Goal: Task Accomplishment & Management: Use online tool/utility

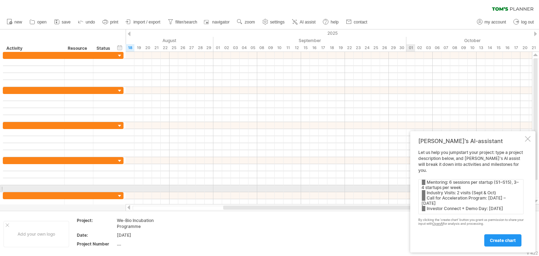
scroll to position [19, 0]
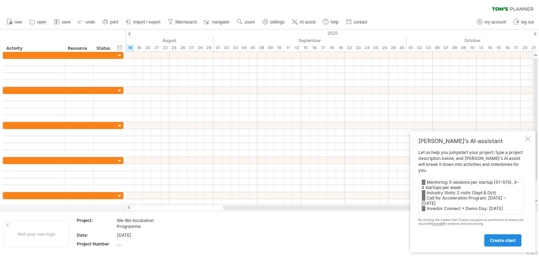
type textarea " Launch Day: [DATE] (Kickoff)  Workshops: 6 evenly spread sessions  Mentorin…"
click at [506, 240] on span "create chart" at bounding box center [503, 240] width 26 height 5
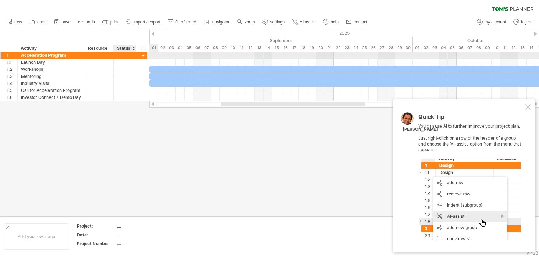
click at [143, 58] on div at bounding box center [143, 56] width 7 height 7
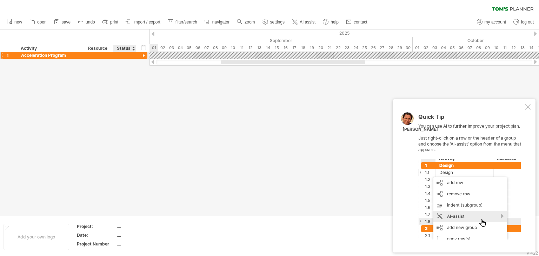
click at [143, 58] on div at bounding box center [143, 56] width 7 height 7
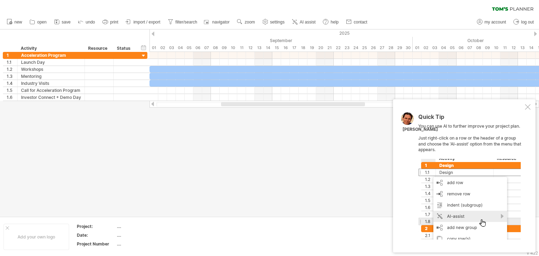
click at [307, 178] on div at bounding box center [269, 122] width 539 height 187
click at [529, 108] on div at bounding box center [528, 107] width 6 height 6
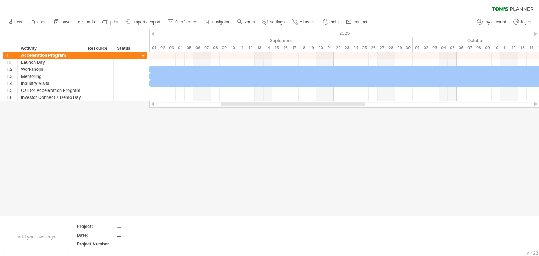
click at [535, 105] on div at bounding box center [536, 104] width 6 height 5
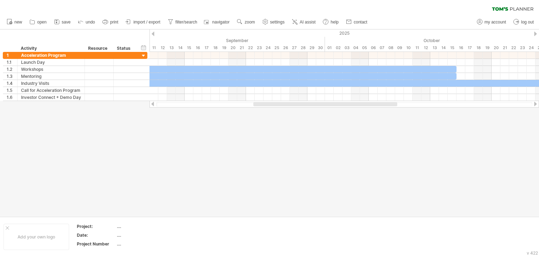
click at [535, 105] on div at bounding box center [536, 104] width 6 height 5
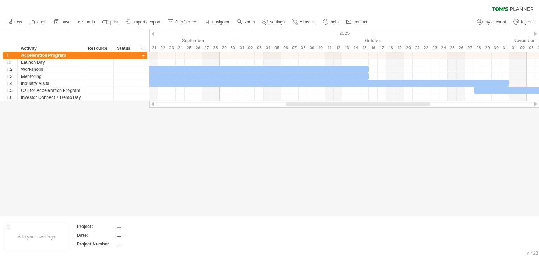
click at [535, 105] on div at bounding box center [536, 104] width 6 height 5
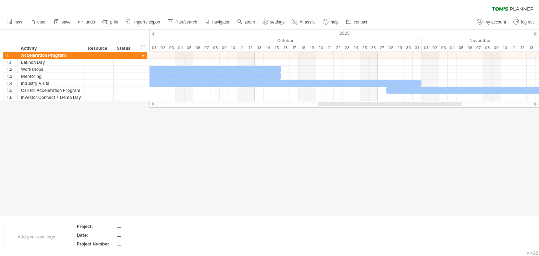
click at [535, 105] on div at bounding box center [536, 104] width 6 height 5
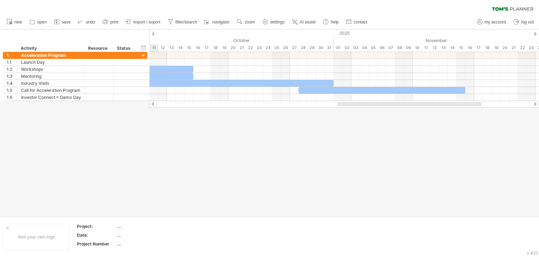
click at [348, 160] on div at bounding box center [269, 122] width 539 height 187
click at [33, 239] on div "Add your own logo" at bounding box center [37, 237] width 66 height 26
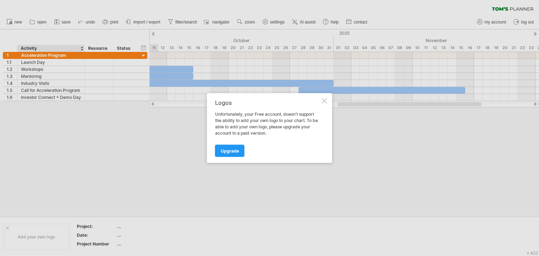
click at [326, 100] on div at bounding box center [325, 101] width 6 height 6
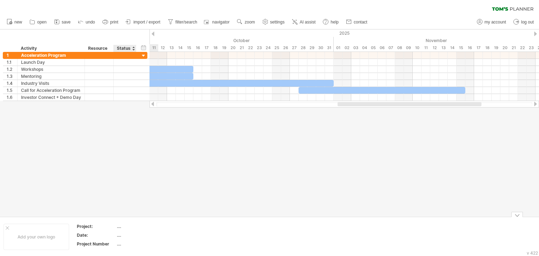
click at [118, 229] on div "...." at bounding box center [146, 227] width 59 height 6
type input "**"
click at [122, 173] on div at bounding box center [269, 122] width 539 height 187
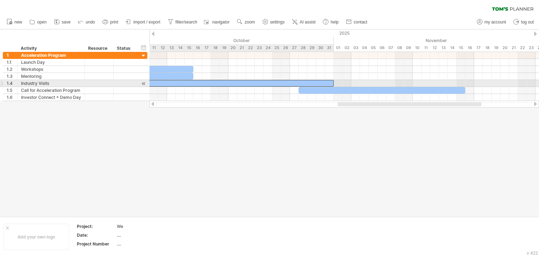
click at [174, 84] on div at bounding box center [66, 83] width 535 height 7
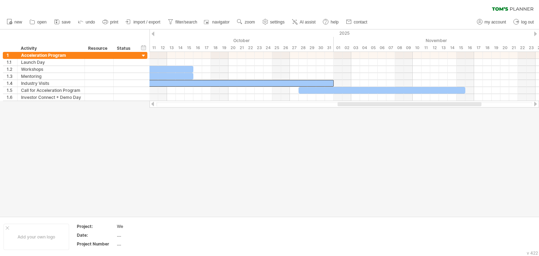
click at [153, 33] on div at bounding box center [153, 34] width 3 height 5
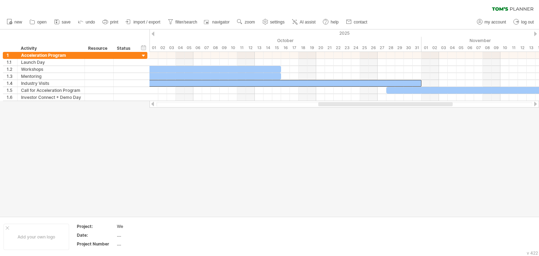
click at [153, 33] on div at bounding box center [153, 34] width 3 height 5
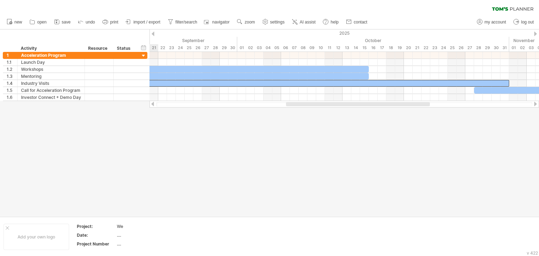
click at [153, 33] on div at bounding box center [153, 34] width 3 height 5
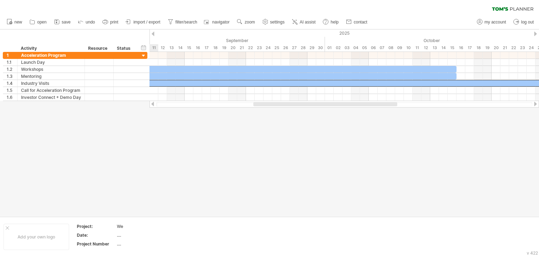
click at [153, 33] on div at bounding box center [153, 34] width 3 height 5
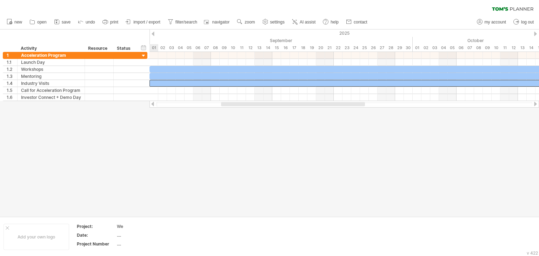
click at [153, 33] on div at bounding box center [153, 34] width 3 height 5
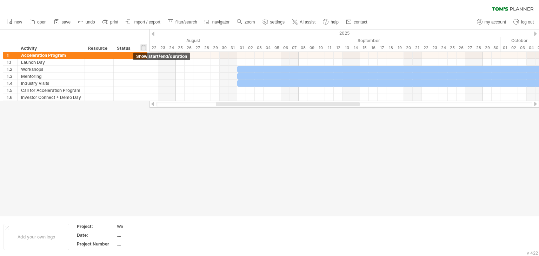
click at [143, 45] on div "hide start/end/duration show start/end/duration" at bounding box center [143, 47] width 7 height 7
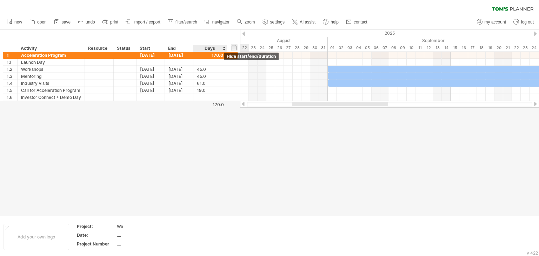
click at [235, 49] on div "hide start/end/duration show start/end/duration" at bounding box center [234, 47] width 7 height 7
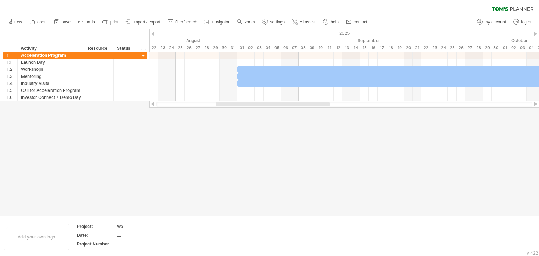
click at [153, 105] on div at bounding box center [153, 104] width 6 height 5
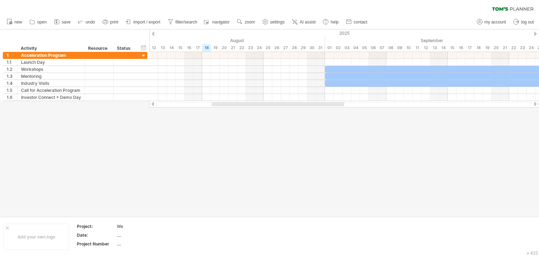
click at [153, 105] on div at bounding box center [153, 104] width 6 height 5
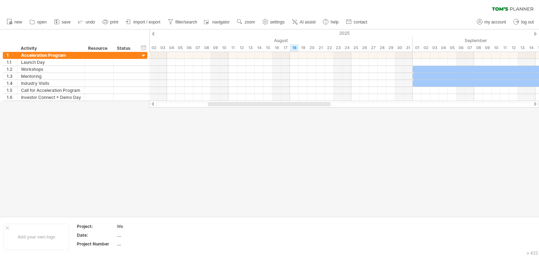
click at [536, 103] on div at bounding box center [536, 104] width 6 height 5
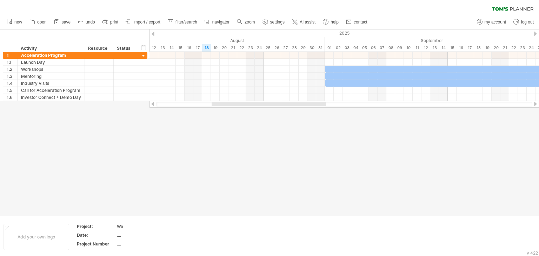
click at [536, 103] on div at bounding box center [536, 104] width 6 height 5
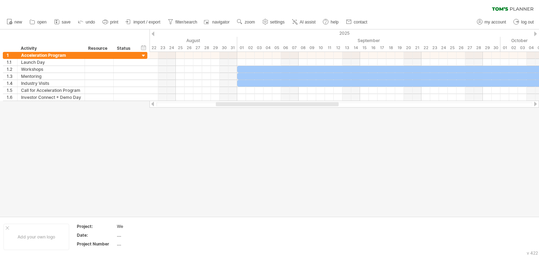
click at [536, 103] on div at bounding box center [536, 104] width 6 height 5
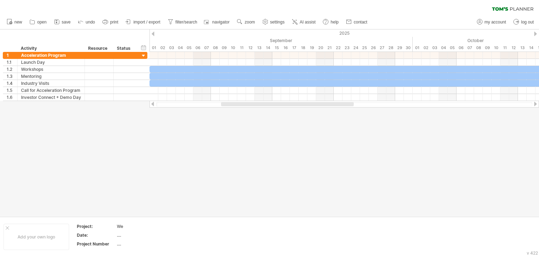
click at [536, 103] on div at bounding box center [536, 104] width 6 height 5
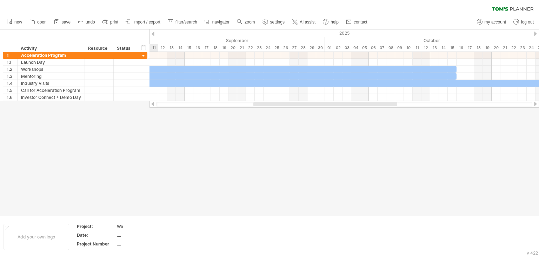
click at [536, 103] on div at bounding box center [536, 104] width 6 height 5
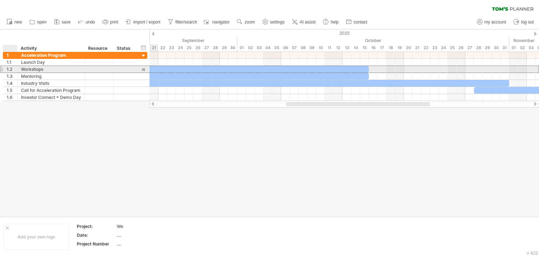
click at [18, 66] on div "********* Workshops" at bounding box center [51, 69] width 67 height 7
click at [3, 71] on div at bounding box center [1, 69] width 3 height 7
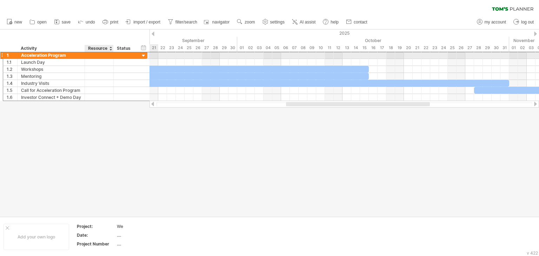
click at [100, 54] on div at bounding box center [98, 55] width 21 height 7
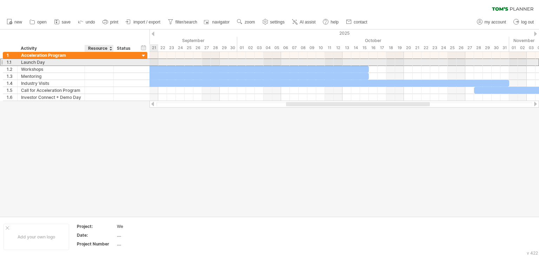
click at [98, 63] on div at bounding box center [98, 62] width 21 height 7
click at [123, 60] on div at bounding box center [124, 62] width 15 height 7
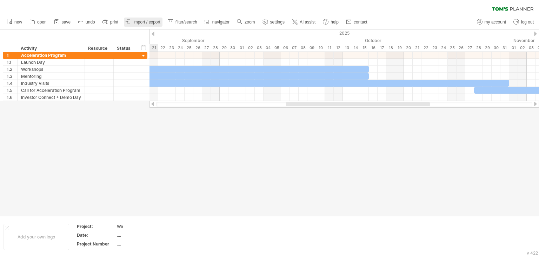
click at [149, 22] on span "import / export" at bounding box center [146, 22] width 27 height 5
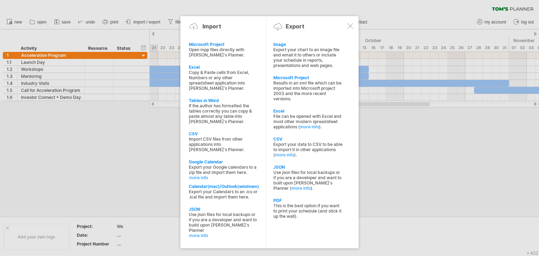
click at [111, 21] on div at bounding box center [269, 128] width 539 height 256
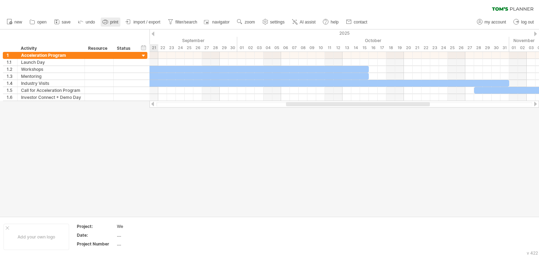
click at [111, 21] on span "print" at bounding box center [114, 22] width 8 height 5
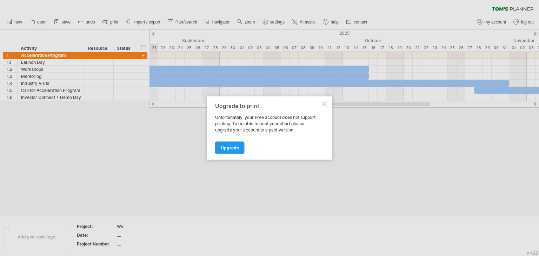
click at [326, 102] on div at bounding box center [325, 104] width 6 height 6
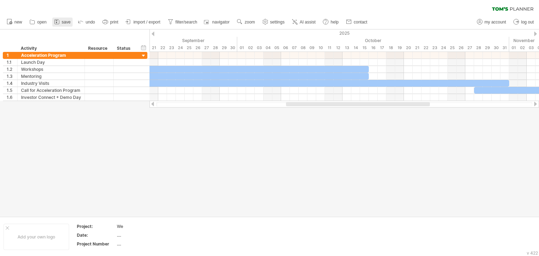
click at [66, 20] on span "save" at bounding box center [66, 22] width 9 height 5
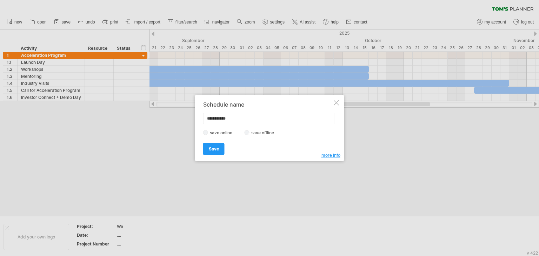
click at [338, 102] on div at bounding box center [337, 103] width 6 height 6
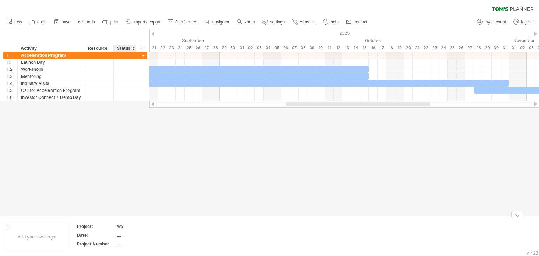
click at [123, 225] on div "We" at bounding box center [146, 227] width 59 height 6
type input "**********"
click at [121, 237] on div "...." at bounding box center [146, 235] width 59 height 6
type input "**********"
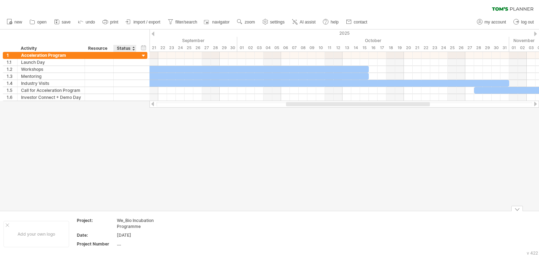
click at [119, 244] on div "...." at bounding box center [146, 244] width 59 height 6
type input "*"
click at [218, 226] on td at bounding box center [208, 234] width 55 height 33
click at [205, 168] on div at bounding box center [269, 119] width 539 height 181
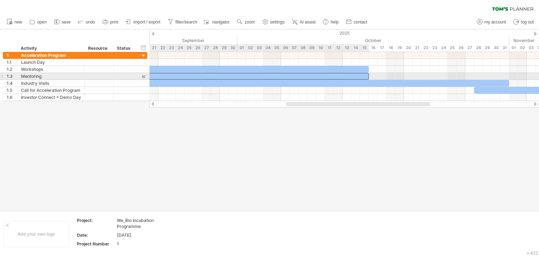
click at [204, 76] on div at bounding box center [171, 76] width 395 height 7
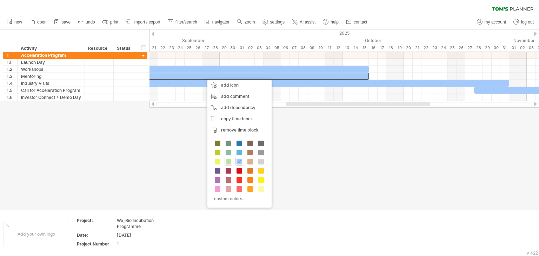
click at [229, 160] on span at bounding box center [229, 162] width 6 height 6
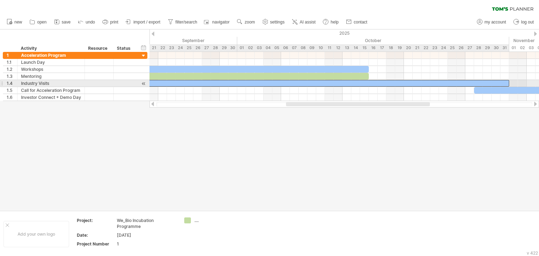
click at [245, 82] on div at bounding box center [241, 83] width 535 height 7
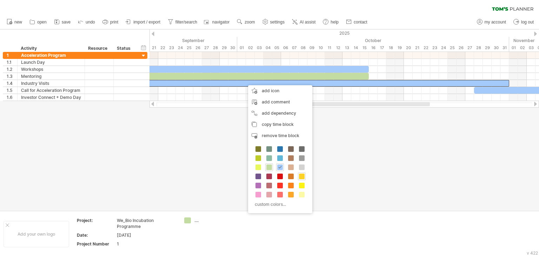
click at [301, 177] on span at bounding box center [302, 177] width 6 height 6
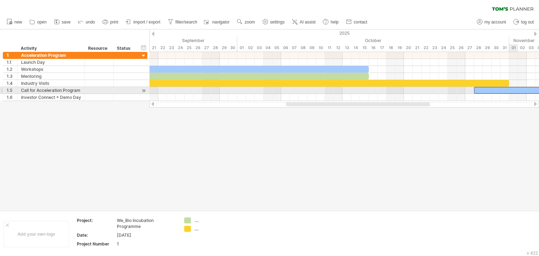
scroll to position [0, 0]
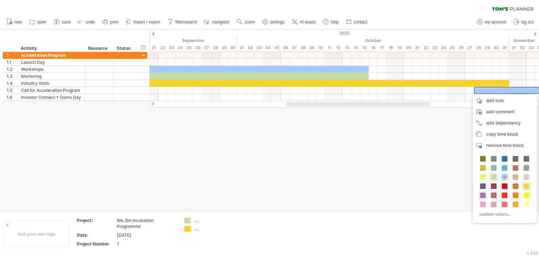
click at [482, 194] on span at bounding box center [483, 196] width 6 height 6
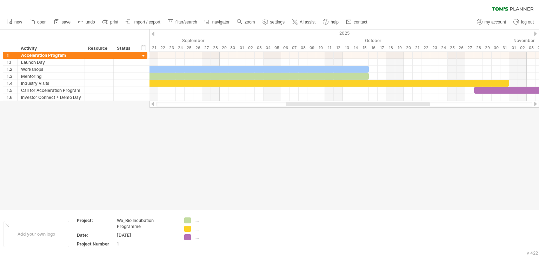
click at [273, 207] on div at bounding box center [269, 119] width 539 height 181
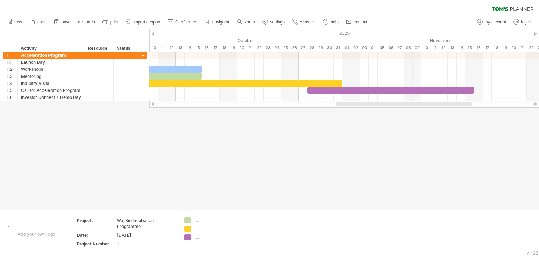
click at [535, 103] on div at bounding box center [536, 104] width 6 height 5
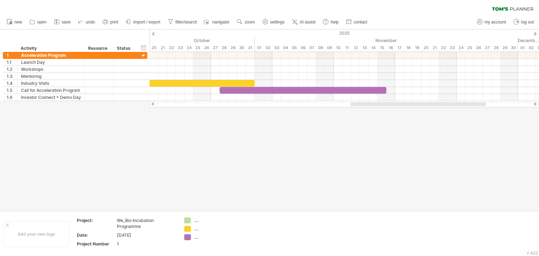
click at [535, 103] on div at bounding box center [536, 104] width 6 height 5
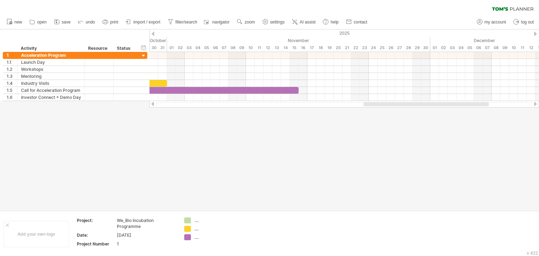
click at [535, 103] on div at bounding box center [536, 104] width 6 height 5
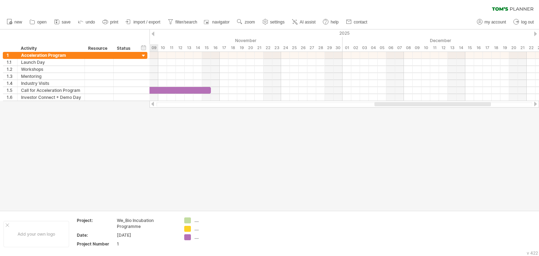
click at [535, 103] on div at bounding box center [536, 104] width 6 height 5
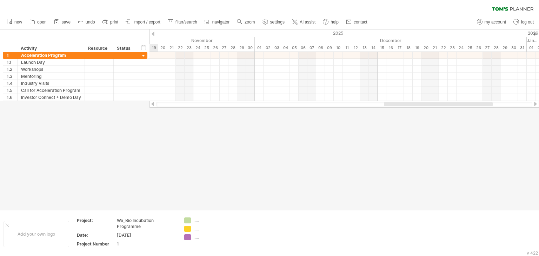
click at [535, 103] on div at bounding box center [536, 104] width 6 height 5
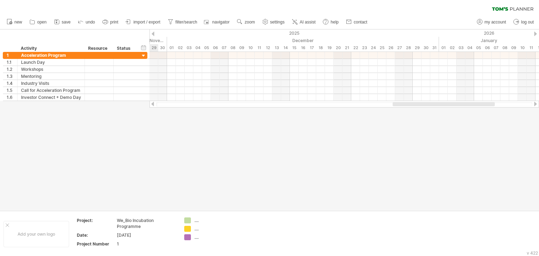
click at [151, 103] on div at bounding box center [153, 104] width 6 height 5
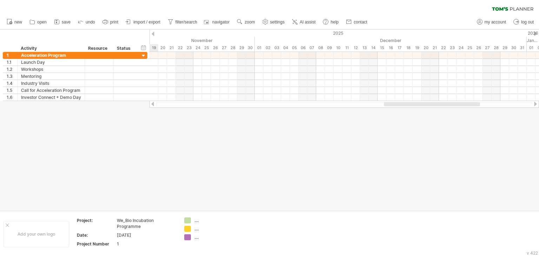
click at [151, 103] on div at bounding box center [153, 104] width 6 height 5
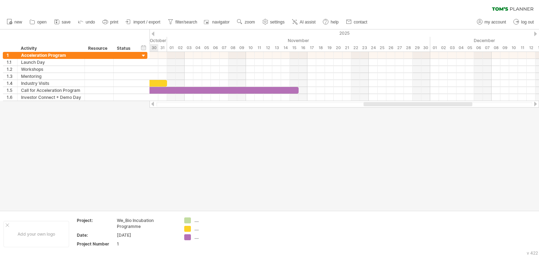
click at [151, 103] on div at bounding box center [153, 104] width 6 height 5
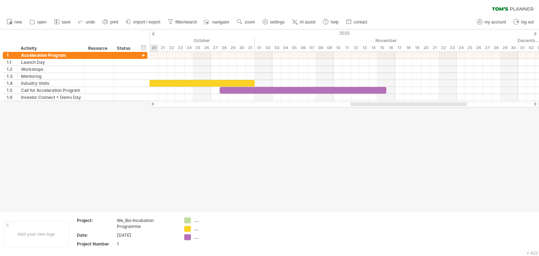
click at [151, 103] on div at bounding box center [153, 104] width 6 height 5
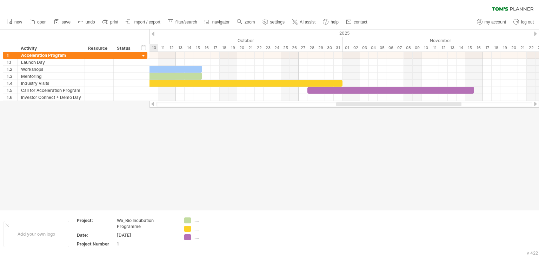
click at [151, 103] on div at bounding box center [153, 104] width 6 height 5
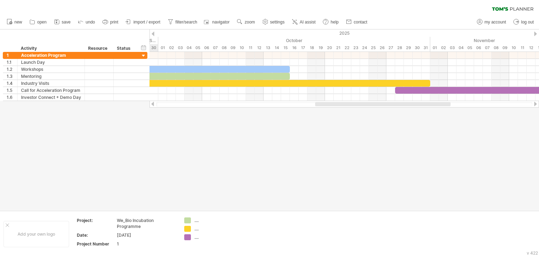
click at [151, 103] on div at bounding box center [153, 104] width 6 height 5
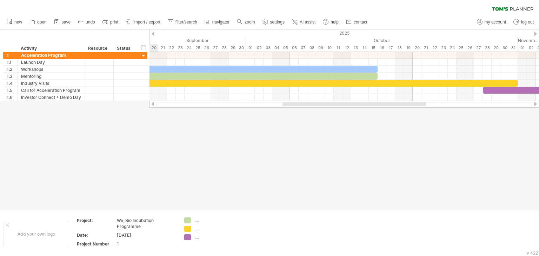
click at [151, 103] on div at bounding box center [153, 104] width 6 height 5
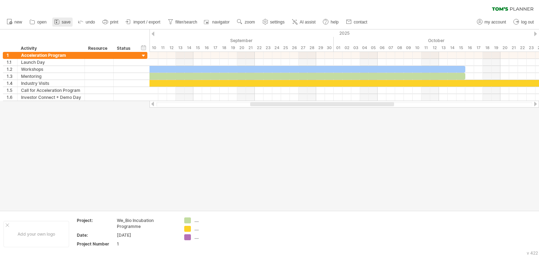
click at [63, 22] on span "save" at bounding box center [66, 22] width 9 height 5
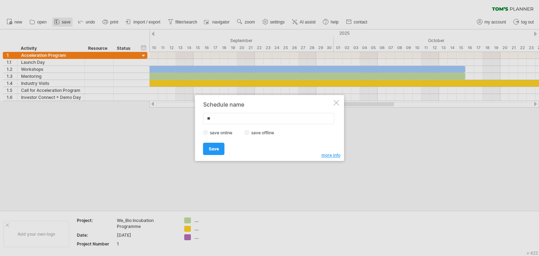
type input "*"
type input "**********"
click at [212, 150] on span "Save" at bounding box center [214, 148] width 10 height 5
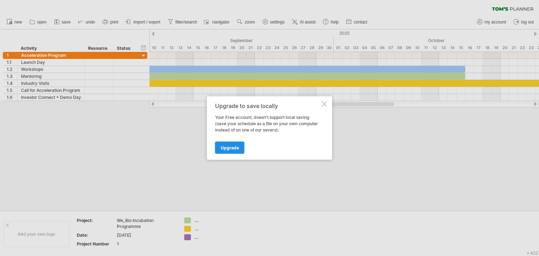
click at [230, 147] on span "Upgrade" at bounding box center [230, 147] width 18 height 5
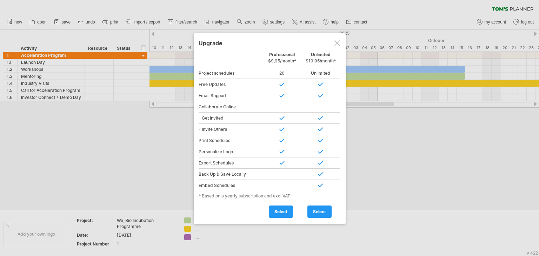
click at [336, 41] on div at bounding box center [338, 43] width 6 height 6
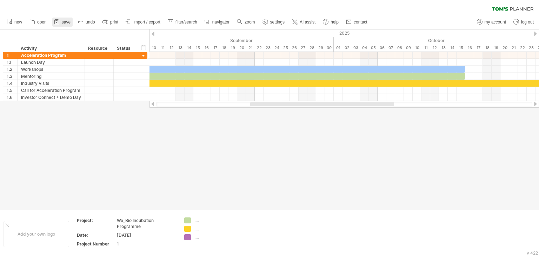
click at [63, 23] on span "save" at bounding box center [66, 22] width 9 height 5
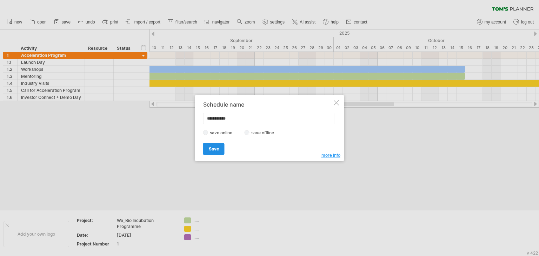
click at [212, 149] on span "Save" at bounding box center [214, 148] width 10 height 5
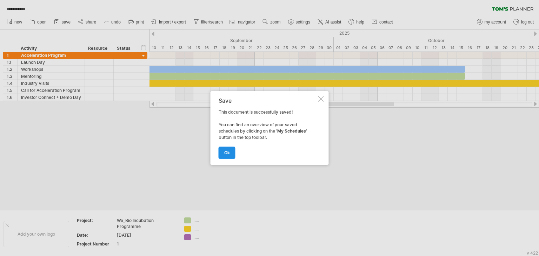
click at [226, 151] on span "ok" at bounding box center [227, 152] width 6 height 5
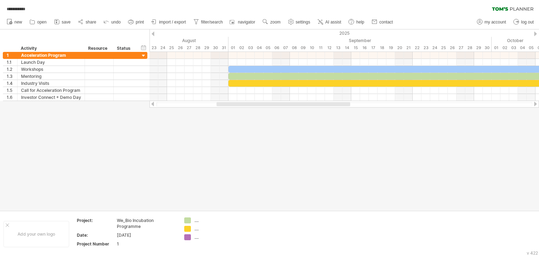
drag, startPoint x: 534, startPoint y: 5, endPoint x: 265, endPoint y: 159, distance: 309.6
click at [265, 159] on div at bounding box center [269, 119] width 539 height 181
click at [155, 105] on div at bounding box center [153, 104] width 6 height 5
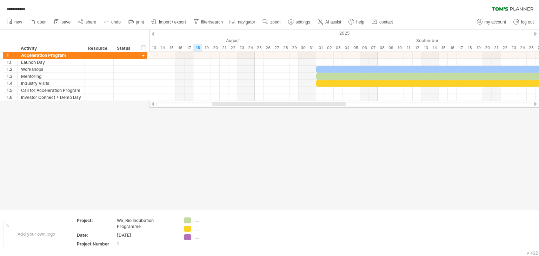
click at [535, 104] on div at bounding box center [536, 104] width 6 height 5
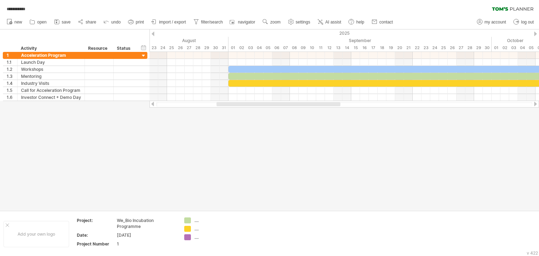
click at [535, 104] on div at bounding box center [536, 104] width 6 height 5
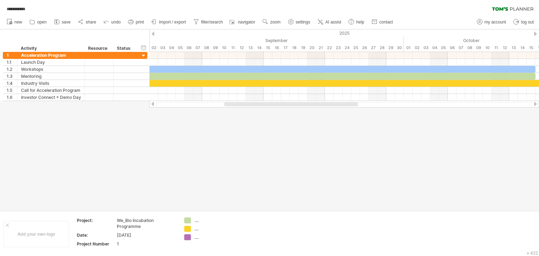
click at [153, 33] on div at bounding box center [153, 34] width 3 height 5
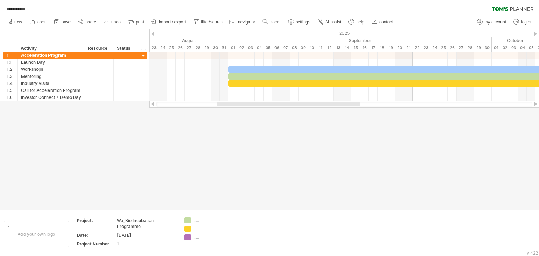
click at [152, 104] on div at bounding box center [153, 104] width 6 height 5
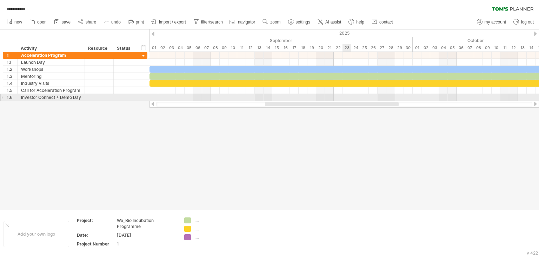
drag, startPoint x: 306, startPoint y: 104, endPoint x: 359, endPoint y: 101, distance: 53.1
click at [359, 101] on div at bounding box center [345, 104] width 390 height 7
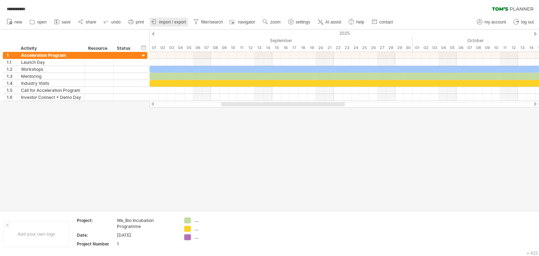
click at [166, 20] on span "import / export" at bounding box center [172, 22] width 27 height 5
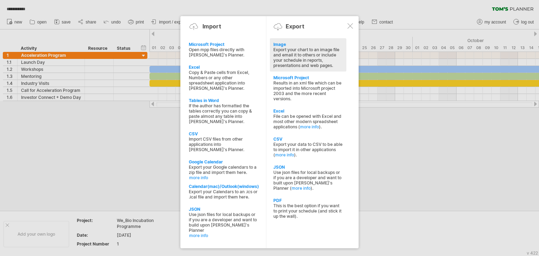
click at [285, 45] on div "Image" at bounding box center [308, 44] width 70 height 5
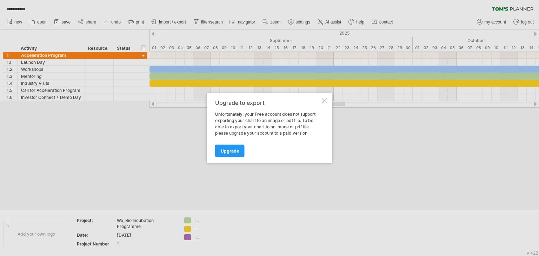
click at [324, 101] on div at bounding box center [325, 101] width 6 height 6
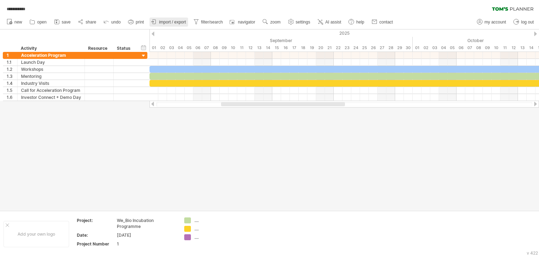
click at [173, 25] on link "import / export" at bounding box center [169, 22] width 39 height 9
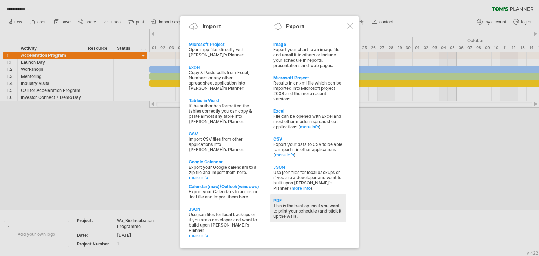
click at [287, 203] on div "PDF" at bounding box center [308, 200] width 70 height 5
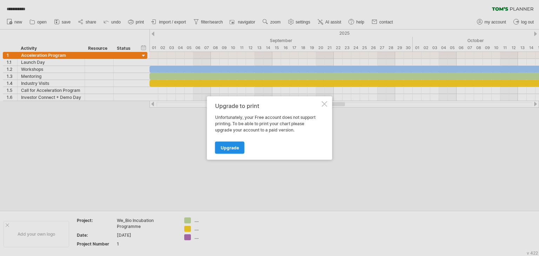
click at [231, 148] on span "Upgrade" at bounding box center [230, 147] width 18 height 5
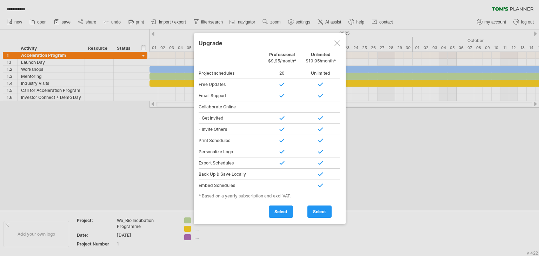
click at [335, 43] on div at bounding box center [338, 43] width 6 height 6
